Goal: Obtain resource: Download file/media

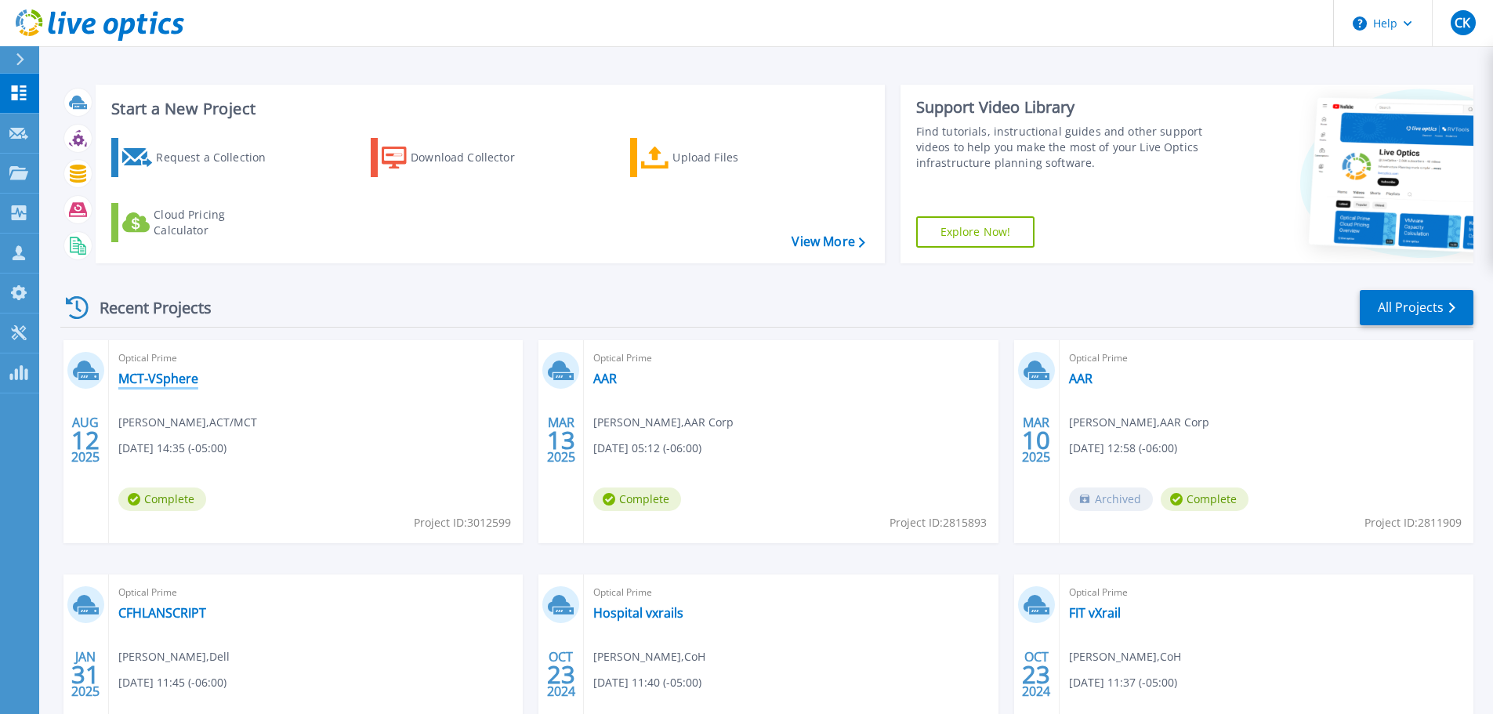
click at [144, 380] on link "MCT-VSphere" at bounding box center [158, 379] width 80 height 16
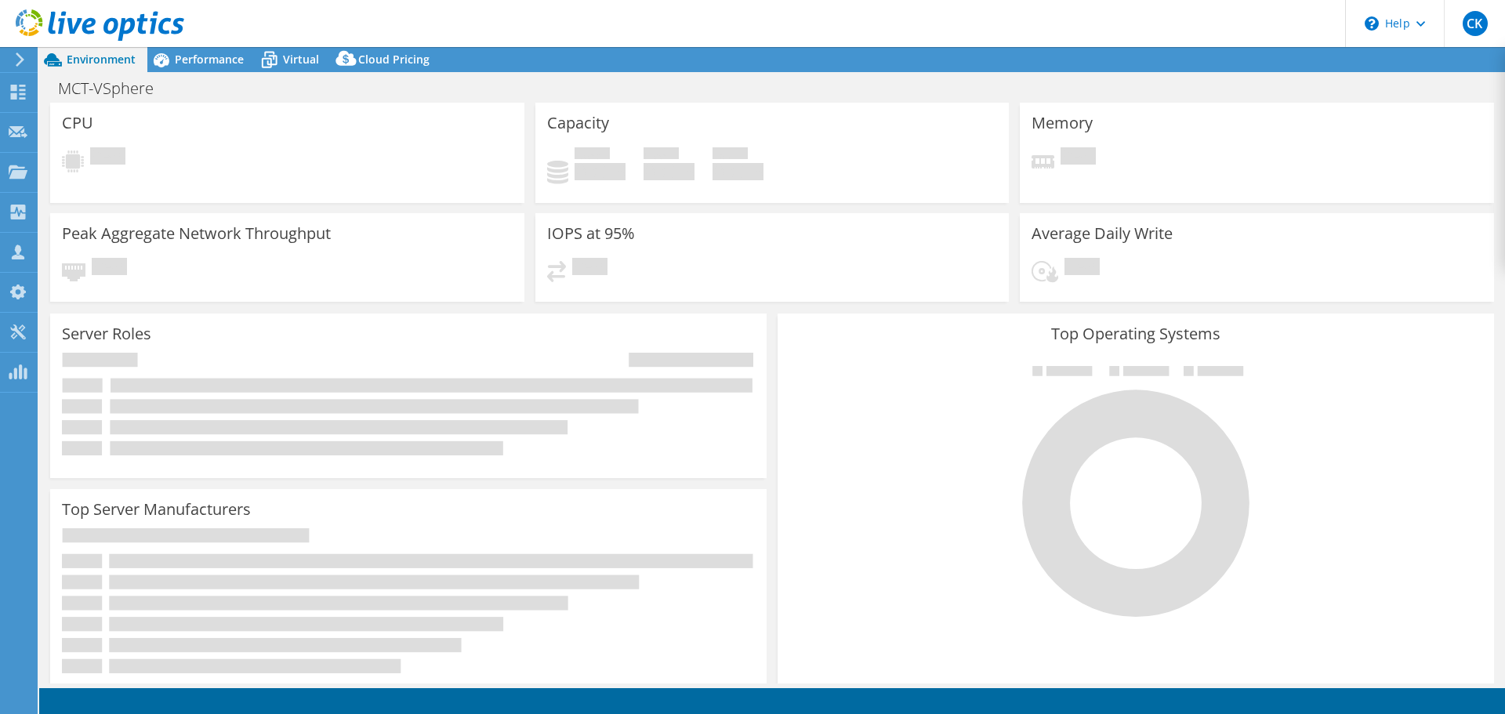
select select "USD"
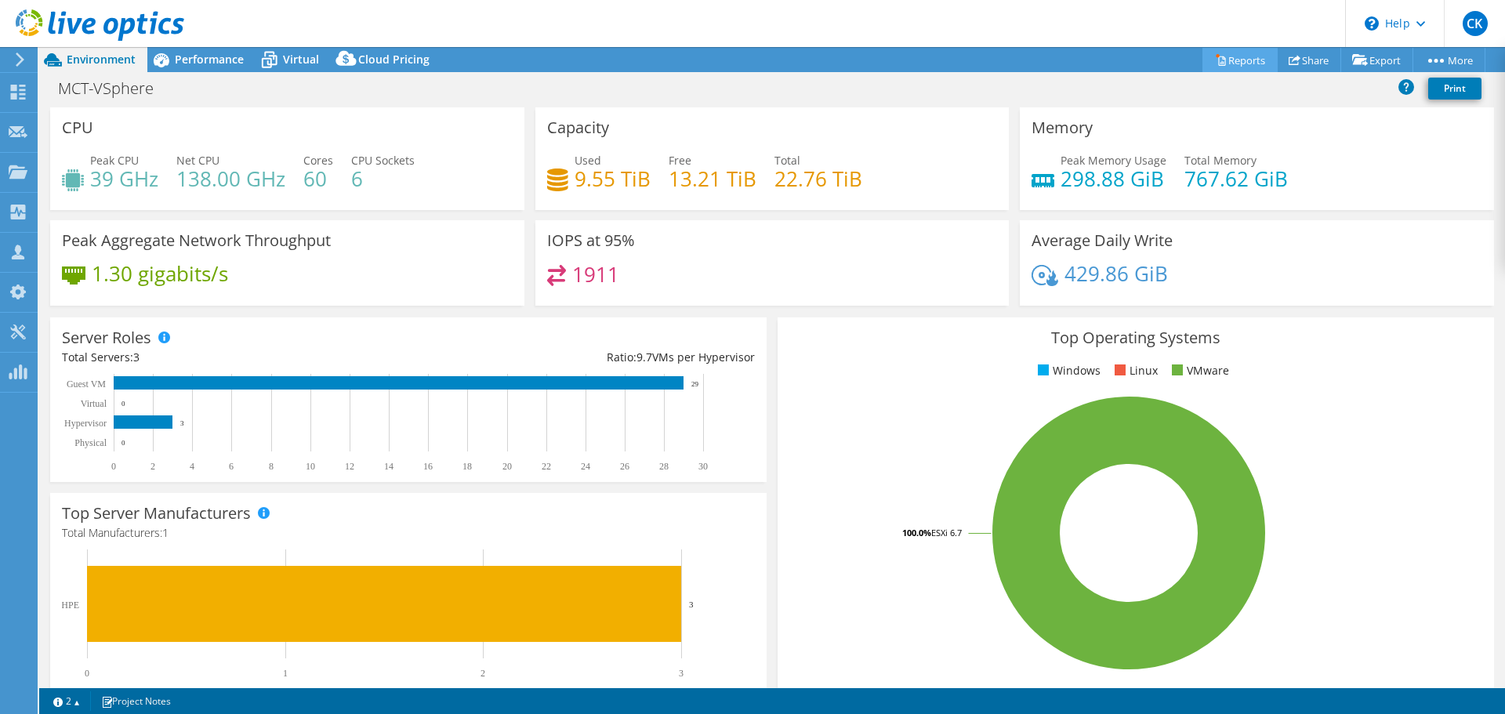
click at [1224, 64] on link "Reports" at bounding box center [1239, 60] width 75 height 24
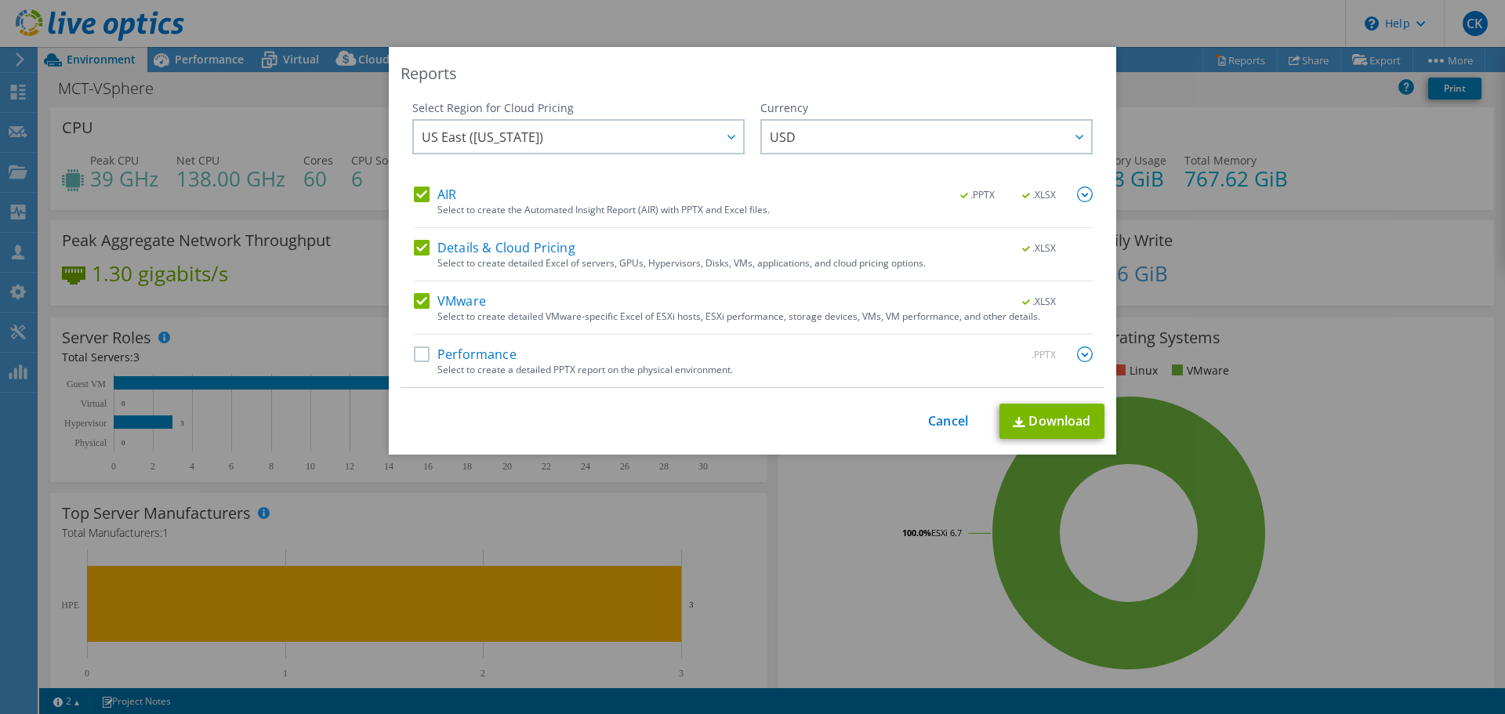
click at [495, 360] on label "Performance" at bounding box center [465, 354] width 103 height 16
click at [0, 0] on input "Performance" at bounding box center [0, 0] width 0 height 0
click at [1038, 421] on link "Download" at bounding box center [1051, 421] width 105 height 35
